Goal: Task Accomplishment & Management: Complete application form

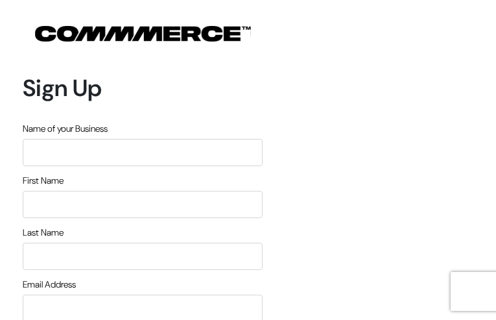
type input "NiRnKJLcrKtISVw"
type input "vHdFCmKqkBbv"
type input "axvoOoJQ"
type input "[EMAIL_ADDRESS][DOMAIN_NAME]"
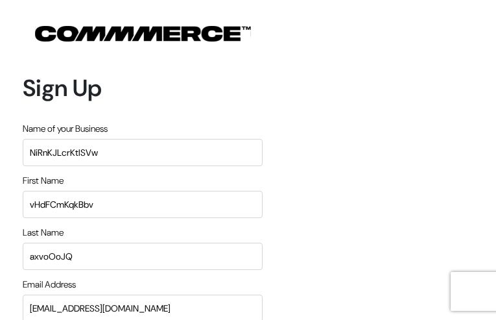
type input "6837922075"
type input "CHkHmnrsNPgpruY"
